Goal: Find specific page/section: Find specific page/section

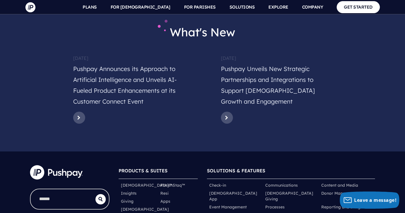
scroll to position [2834, 0]
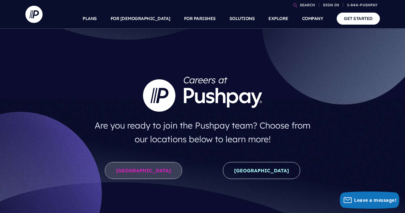
click at [147, 175] on link "United States" at bounding box center [143, 170] width 77 height 17
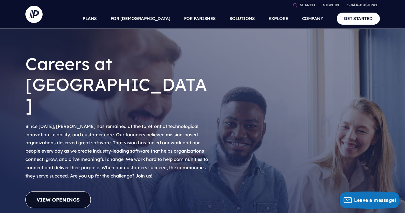
click at [71, 191] on link "View Openings" at bounding box center [58, 199] width 66 height 17
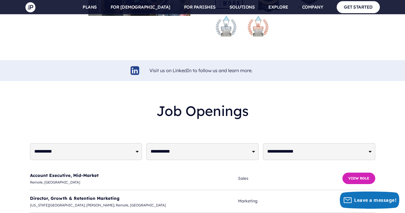
scroll to position [1334, 0]
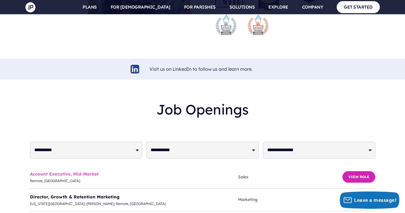
drag, startPoint x: 360, startPoint y: 124, endPoint x: 62, endPoint y: 123, distance: 298.2
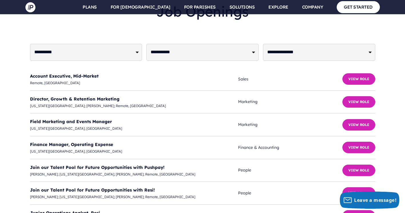
scroll to position [1391, 0]
